Goal: Task Accomplishment & Management: Use online tool/utility

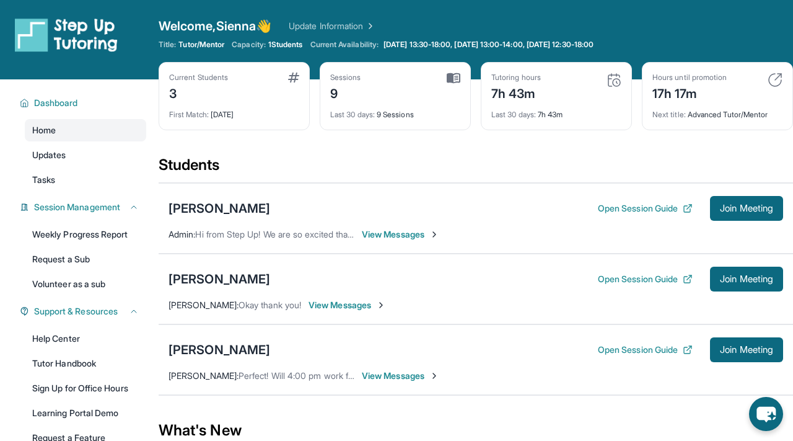
scroll to position [123, 0]
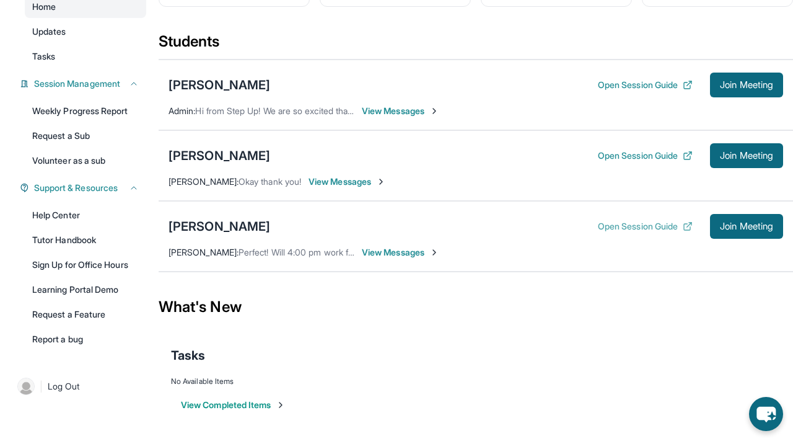
click at [640, 229] on button "Open Session Guide" at bounding box center [645, 226] width 95 height 12
click at [721, 227] on span "Join Meeting" at bounding box center [746, 226] width 53 height 7
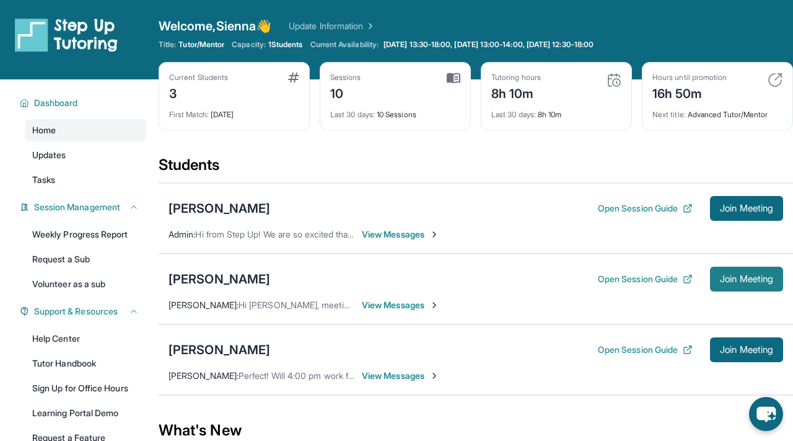
click at [749, 277] on span "Join Meeting" at bounding box center [746, 278] width 53 height 7
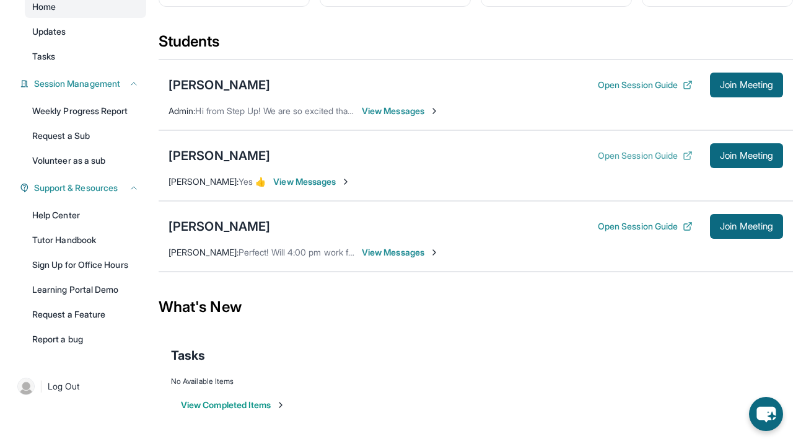
click at [653, 149] on button "Open Session Guide" at bounding box center [645, 155] width 95 height 12
